Goal: Information Seeking & Learning: Learn about a topic

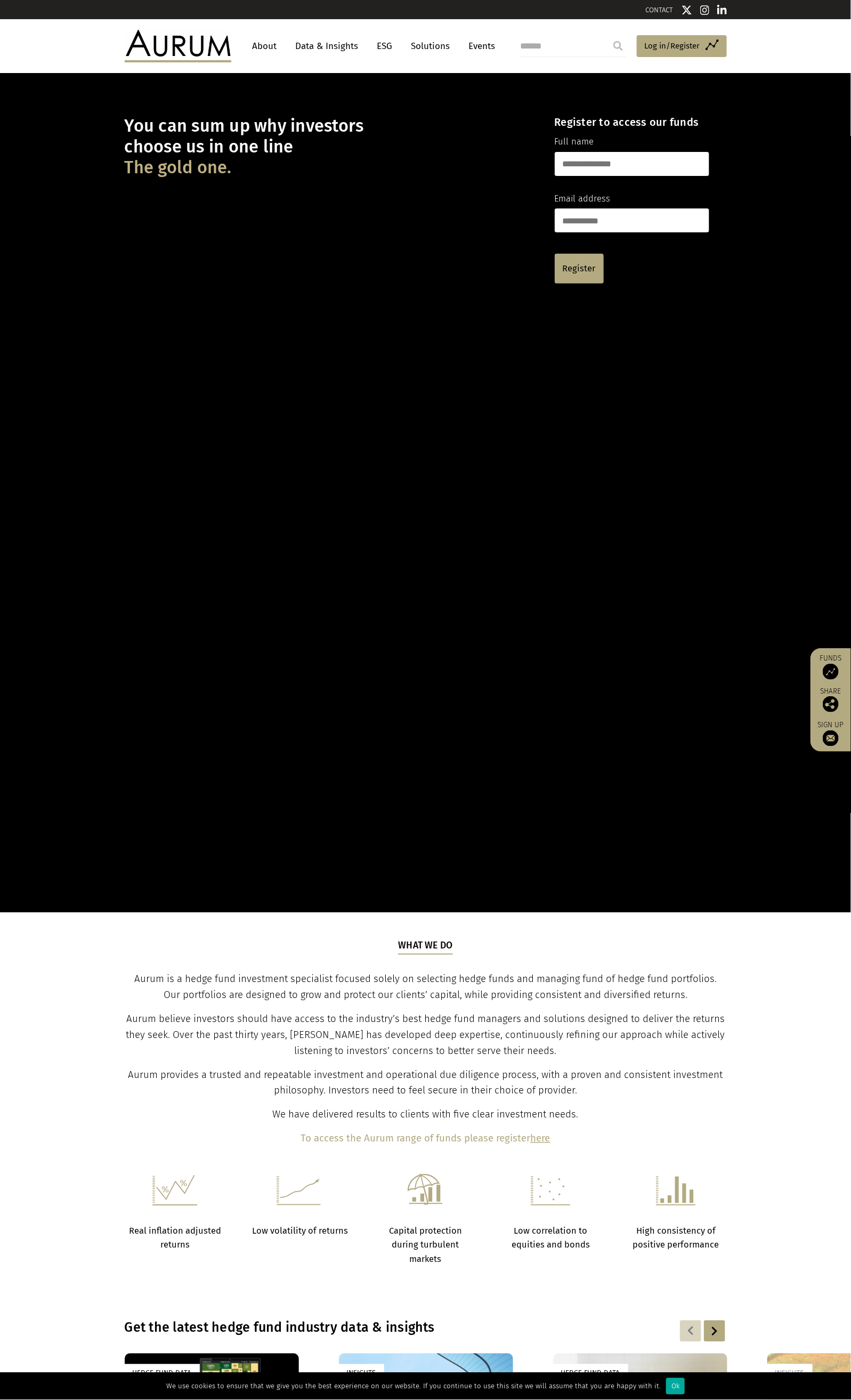
click at [339, 42] on link "Data & Insights" at bounding box center [327, 46] width 74 height 20
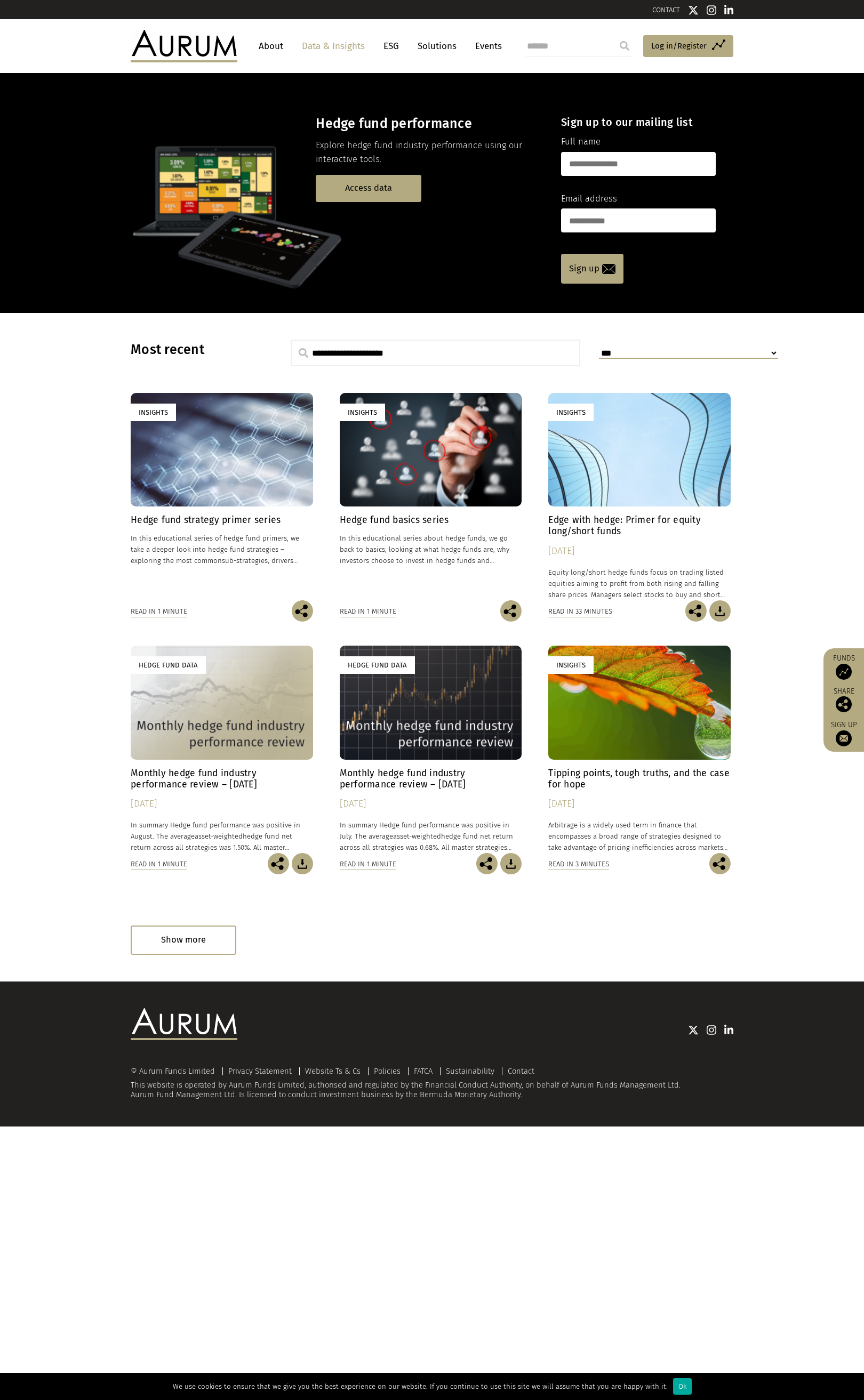
click at [322, 47] on link "Data & Insights" at bounding box center [333, 46] width 74 height 20
click at [597, 163] on input "text" at bounding box center [639, 164] width 155 height 24
click at [479, 198] on p "Access data" at bounding box center [429, 188] width 227 height 27
click at [664, 45] on span "Log in/Register" at bounding box center [679, 45] width 55 height 13
click at [407, 710] on div "Hedge Fund Data" at bounding box center [430, 702] width 182 height 114
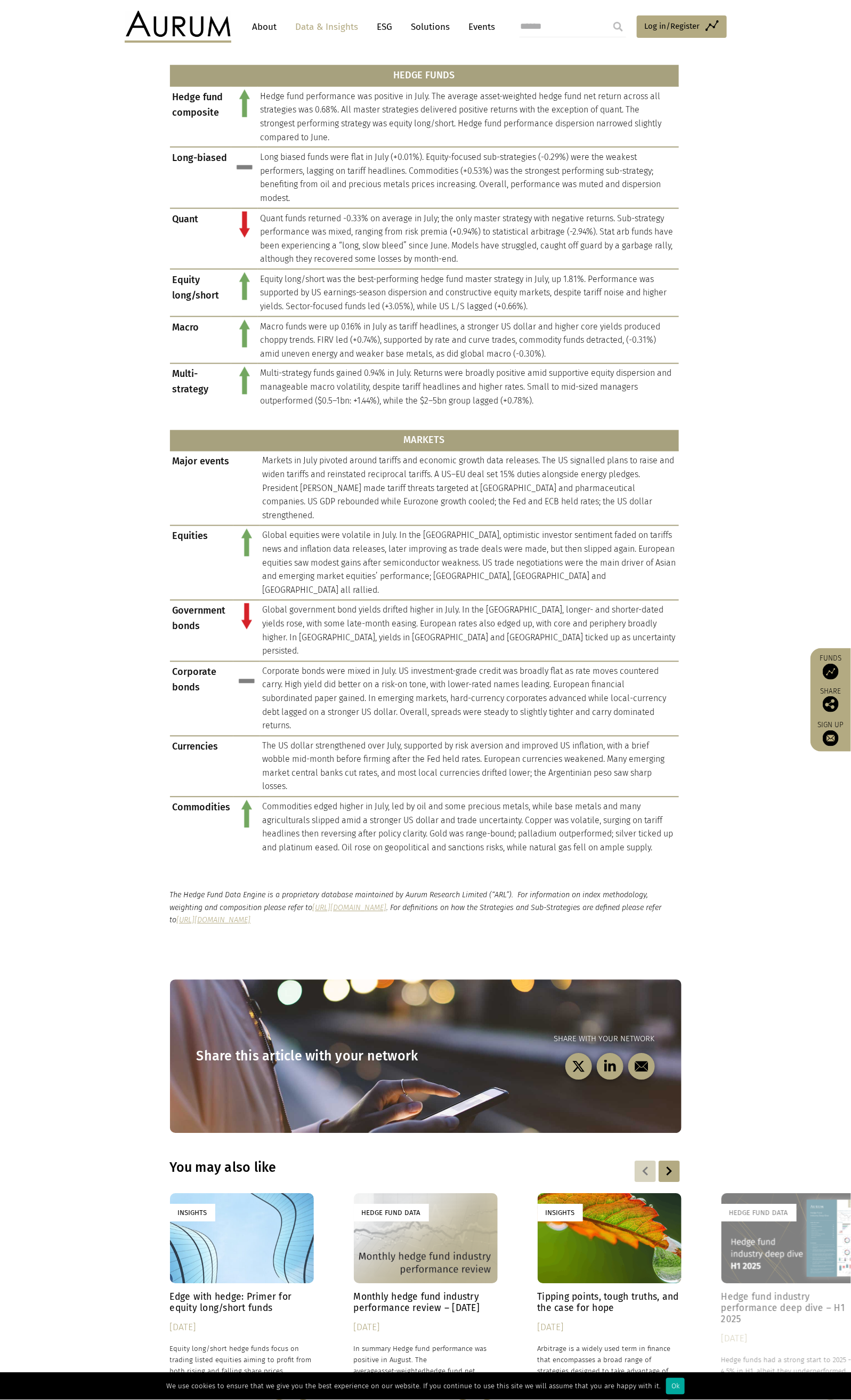
scroll to position [683, 0]
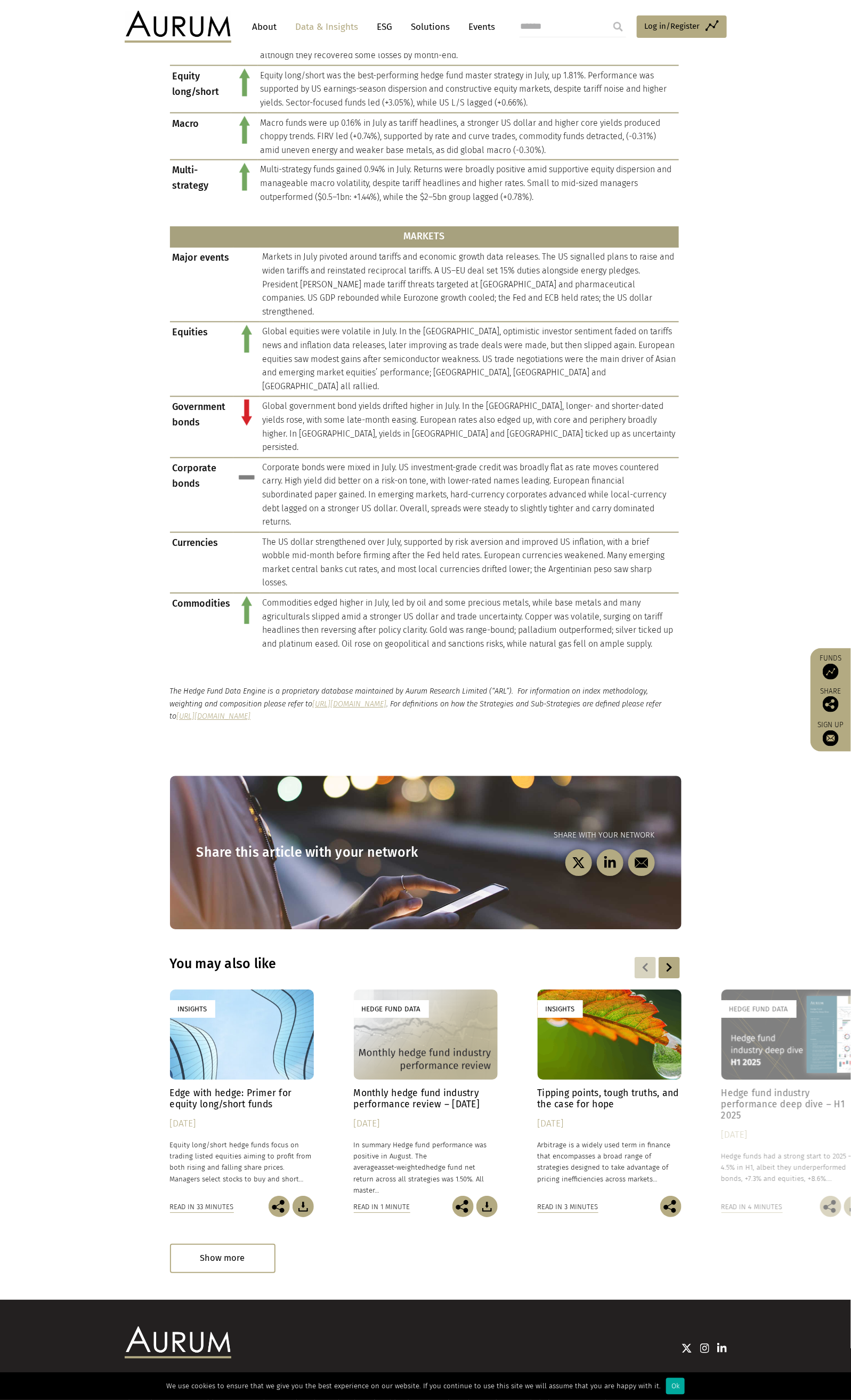
click at [251, 712] on link "https://www.aurum.com/hedge-fund-strategy-definitions/" at bounding box center [214, 716] width 74 height 9
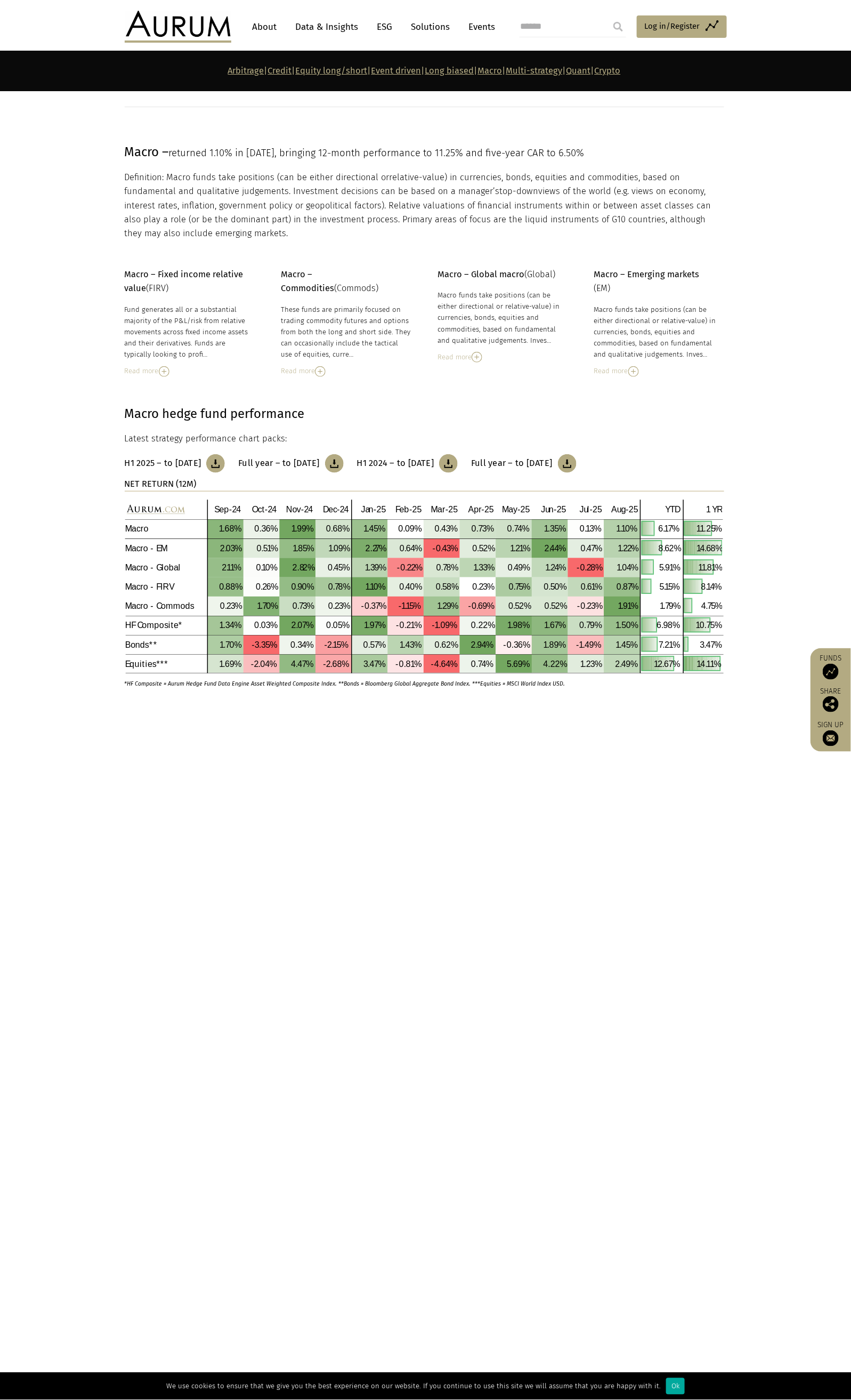
scroll to position [3279, 0]
